Goal: Task Accomplishment & Management: Manage account settings

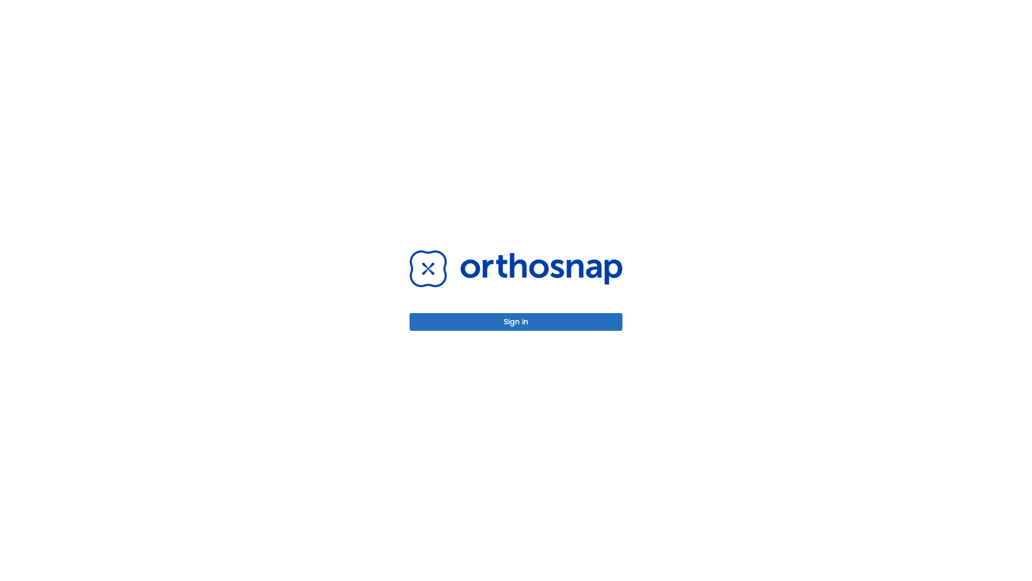
click at [516, 322] on button "Sign in" at bounding box center [516, 322] width 213 height 18
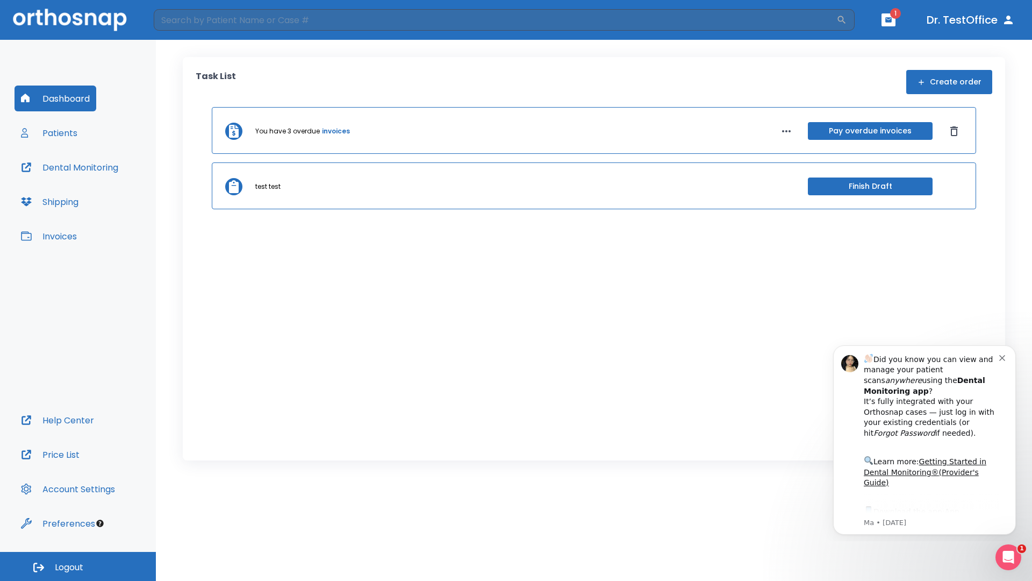
click at [78, 566] on span "Logout" at bounding box center [69, 567] width 28 height 12
